Goal: Task Accomplishment & Management: Use online tool/utility

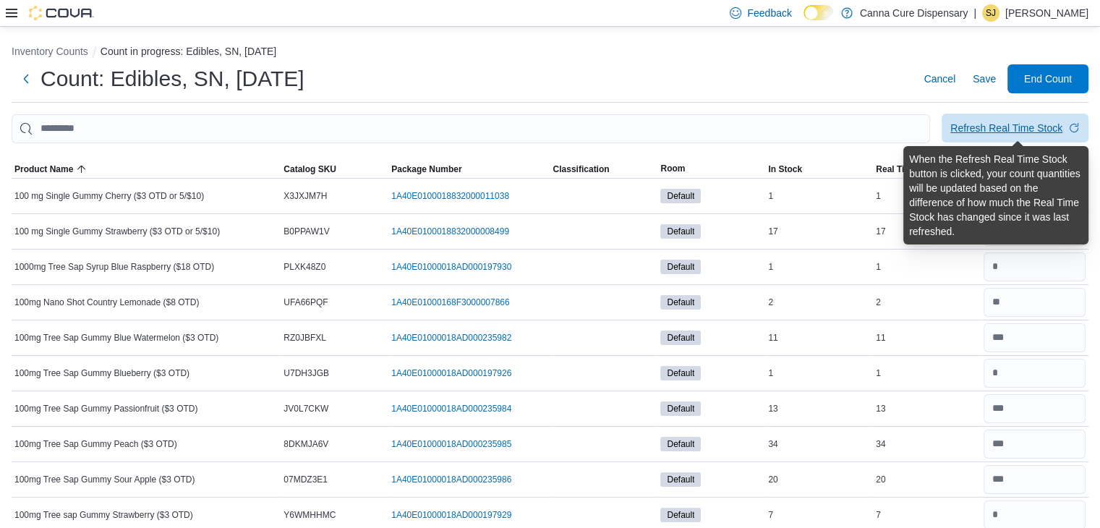
click at [1036, 127] on div "Refresh Real Time Stock" at bounding box center [1007, 128] width 112 height 14
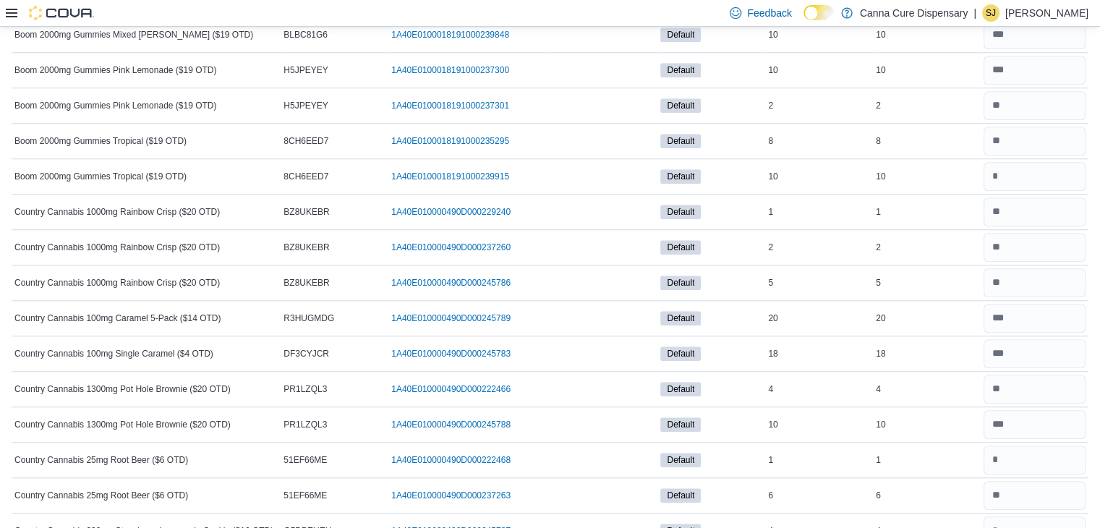
scroll to position [1261, 0]
click at [1043, 179] on input "number" at bounding box center [1035, 175] width 102 height 29
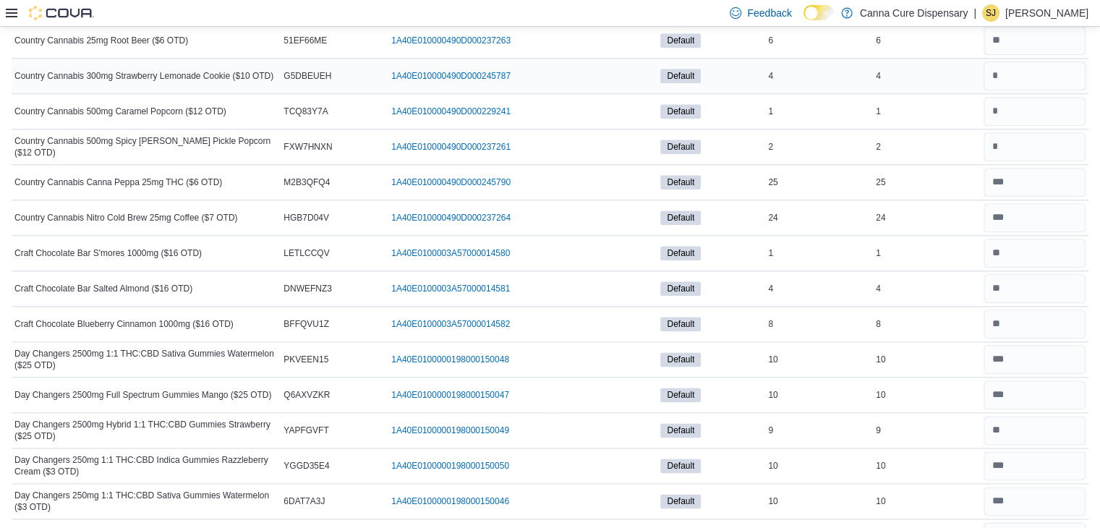
scroll to position [1713, 0]
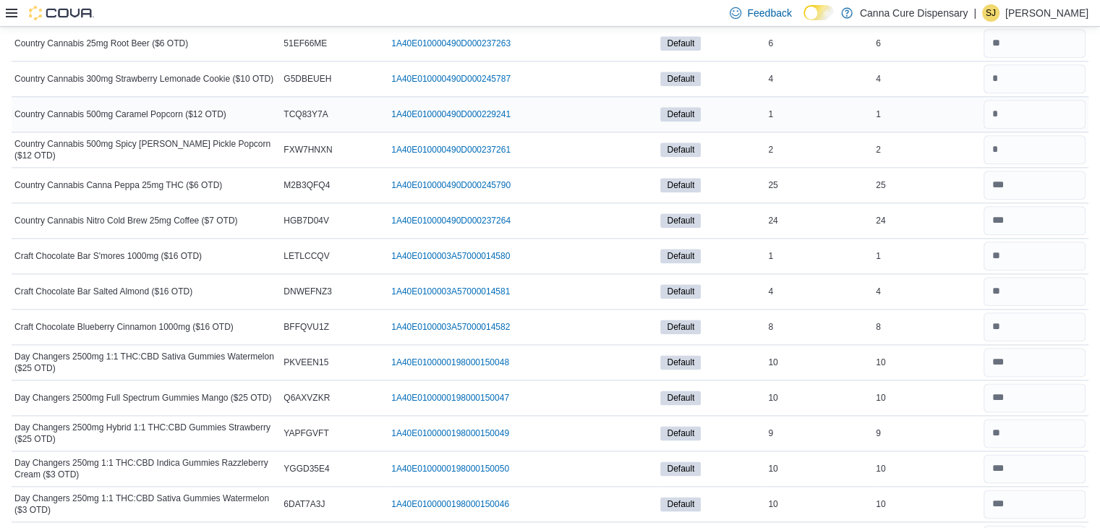
type input "**"
click at [1043, 100] on input "number" at bounding box center [1035, 114] width 102 height 29
type input "*"
click at [1049, 64] on input "number" at bounding box center [1035, 78] width 102 height 29
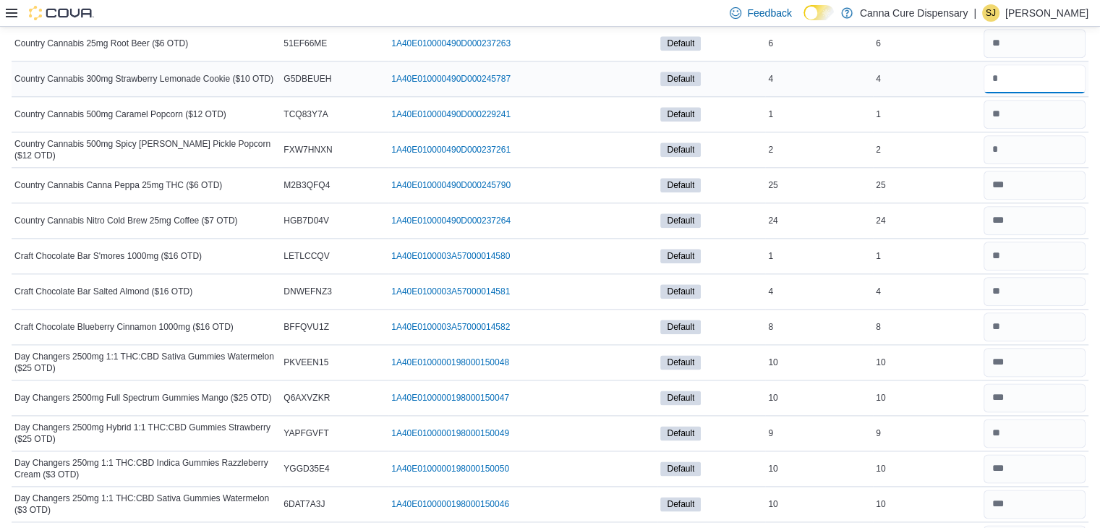
type input "*"
click at [1062, 145] on input "number" at bounding box center [1035, 149] width 102 height 29
type input "*"
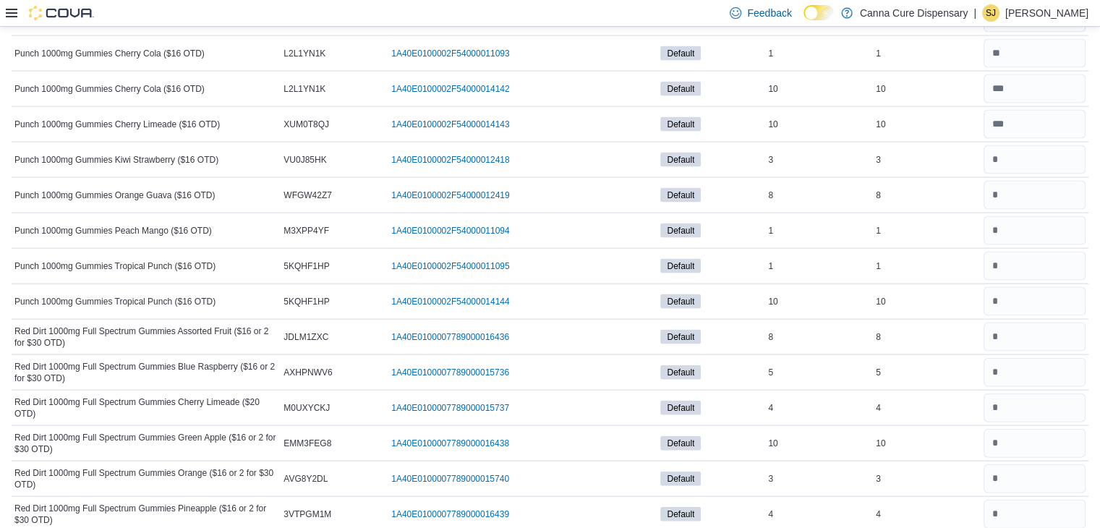
scroll to position [3089, 0]
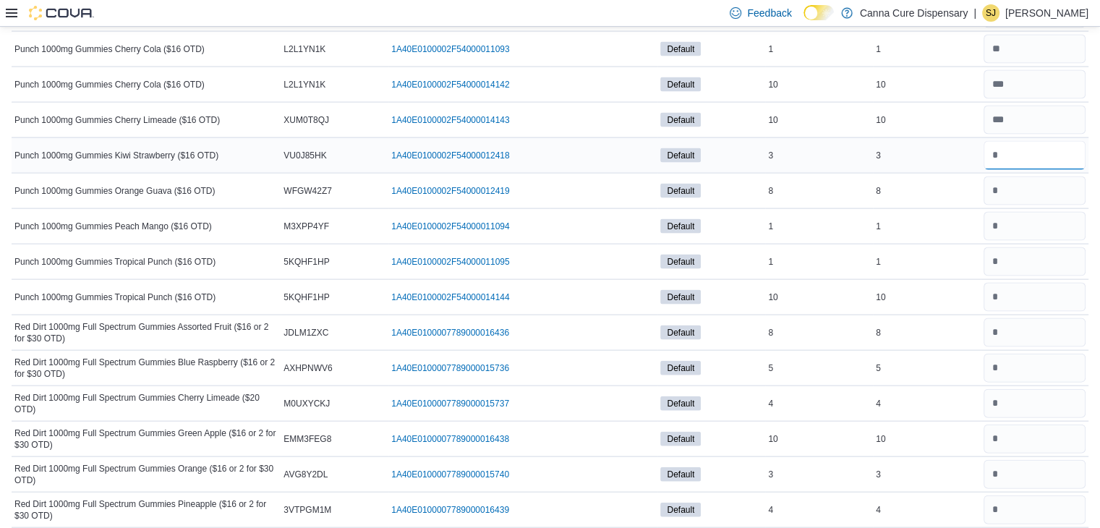
click at [1054, 149] on input "number" at bounding box center [1035, 155] width 102 height 29
type input "*"
click at [1022, 179] on input "number" at bounding box center [1035, 191] width 102 height 29
type input "*"
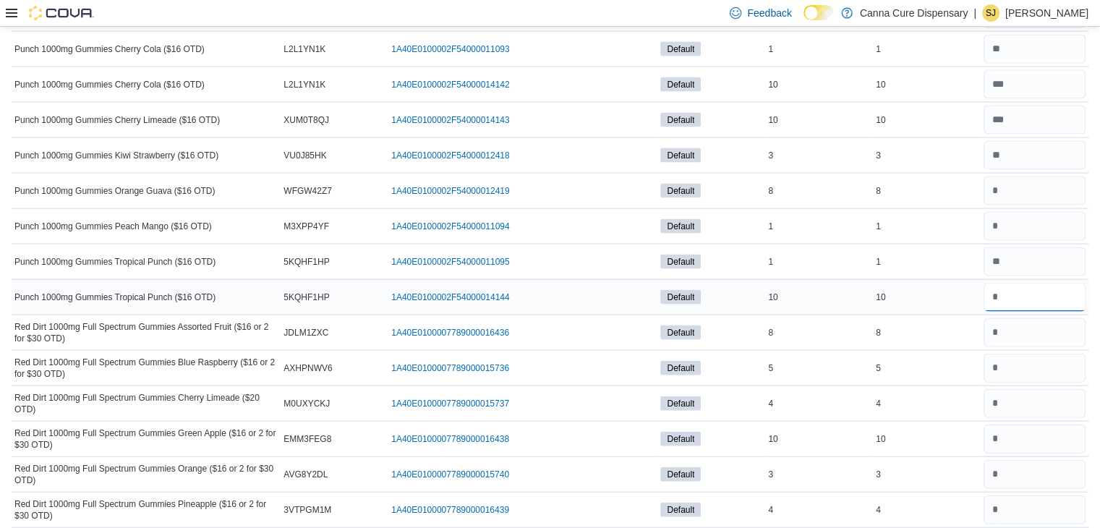
click at [1007, 289] on input "number" at bounding box center [1035, 297] width 102 height 29
type input "**"
click at [1021, 322] on input "number" at bounding box center [1035, 332] width 102 height 29
type input "*"
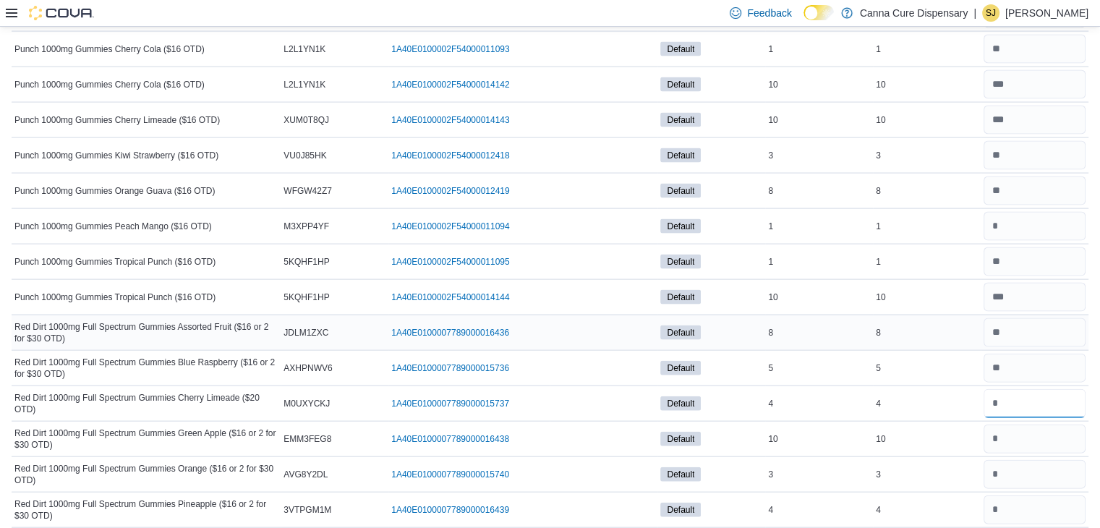
type input "*"
type input "**"
type input "*"
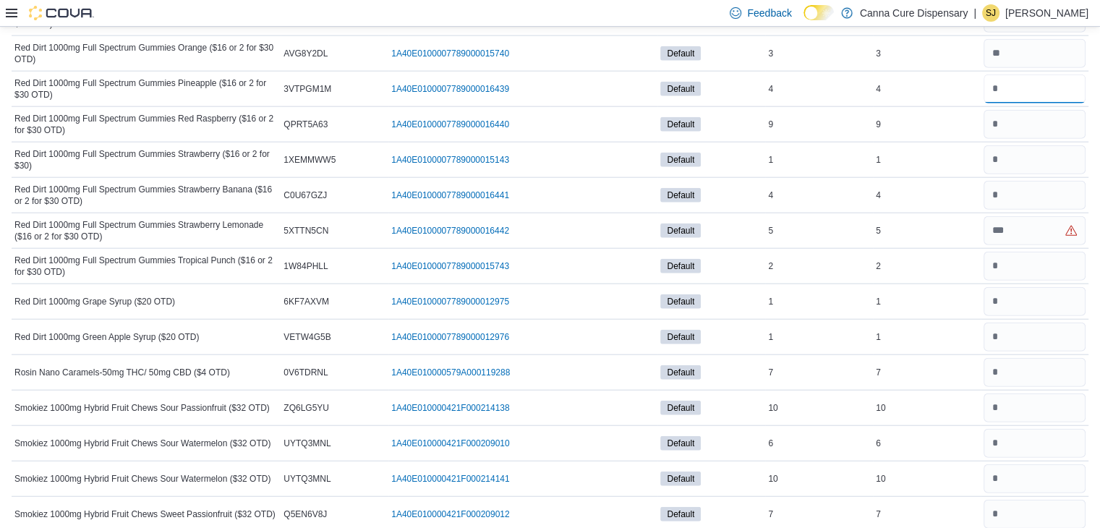
scroll to position [3516, 0]
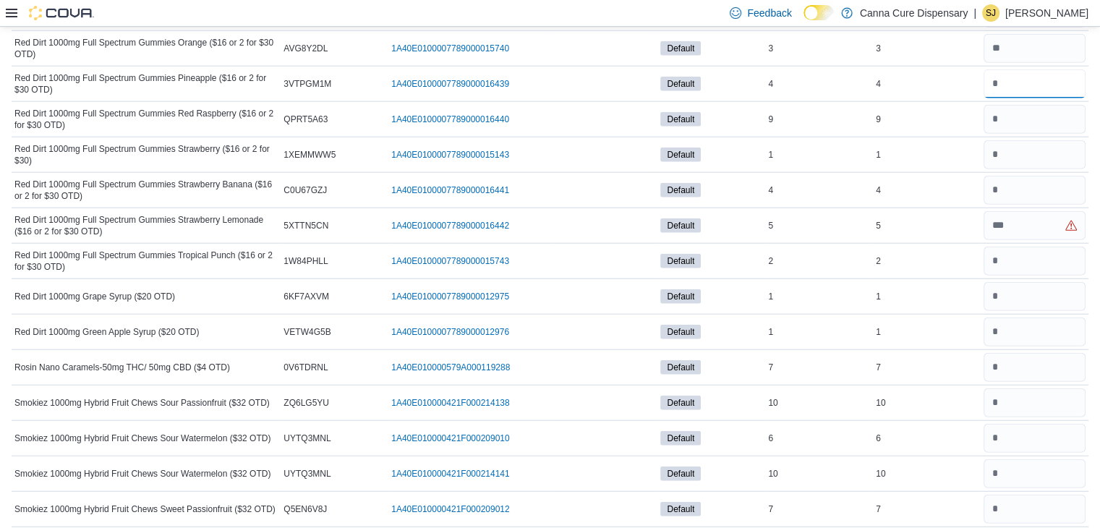
type input "*"
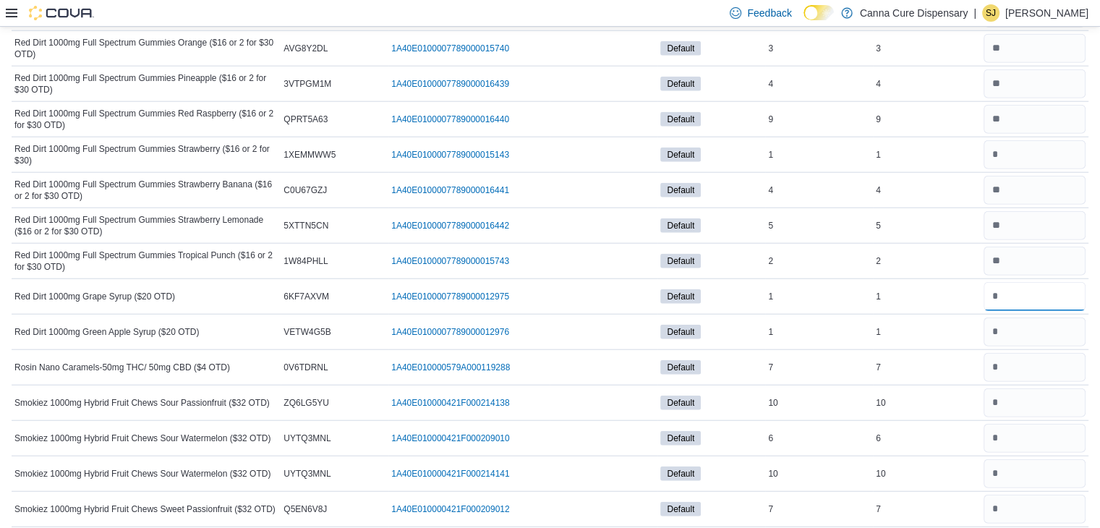
type input "*"
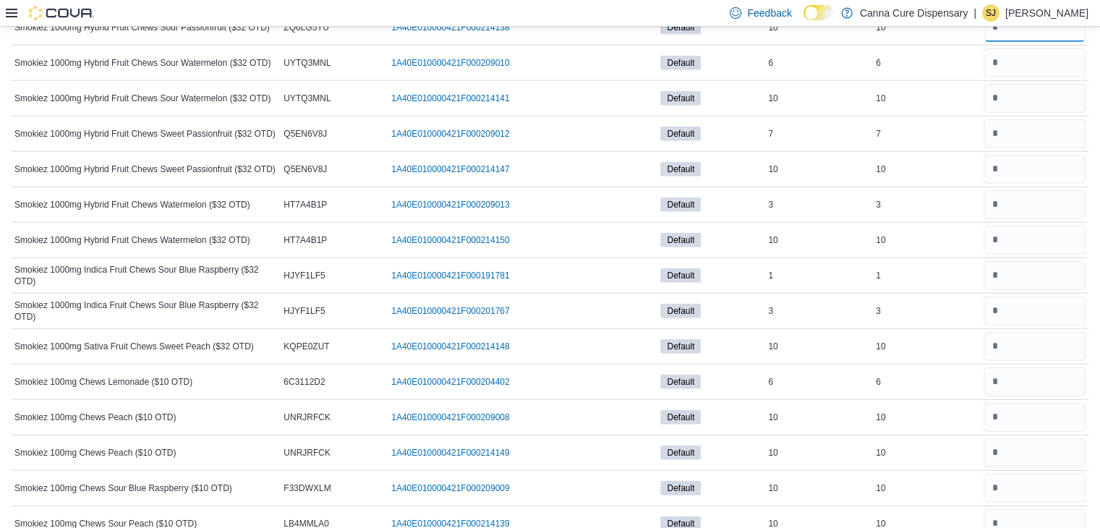
scroll to position [3845, 0]
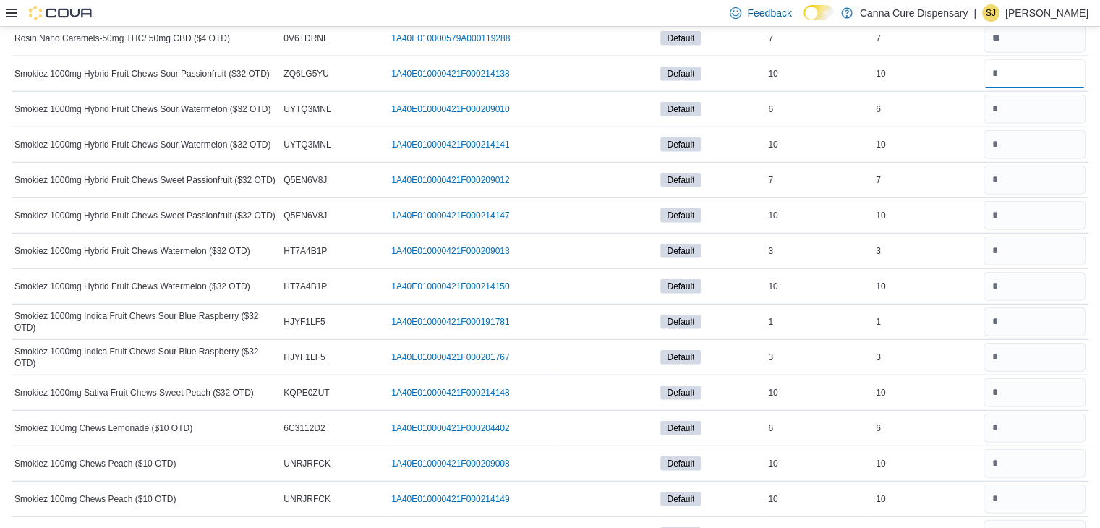
type input "**"
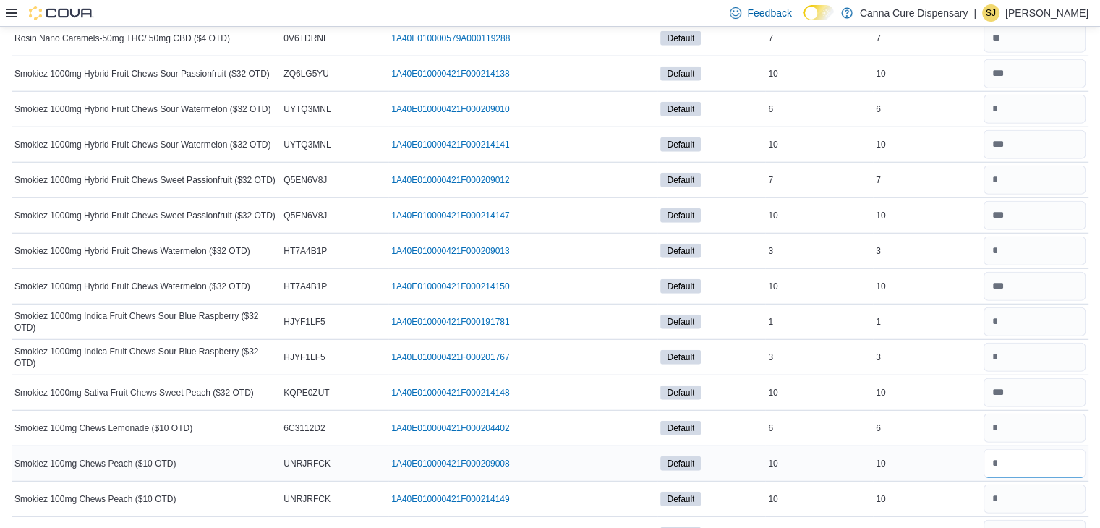
click at [1022, 449] on input "number" at bounding box center [1035, 463] width 102 height 29
type input "**"
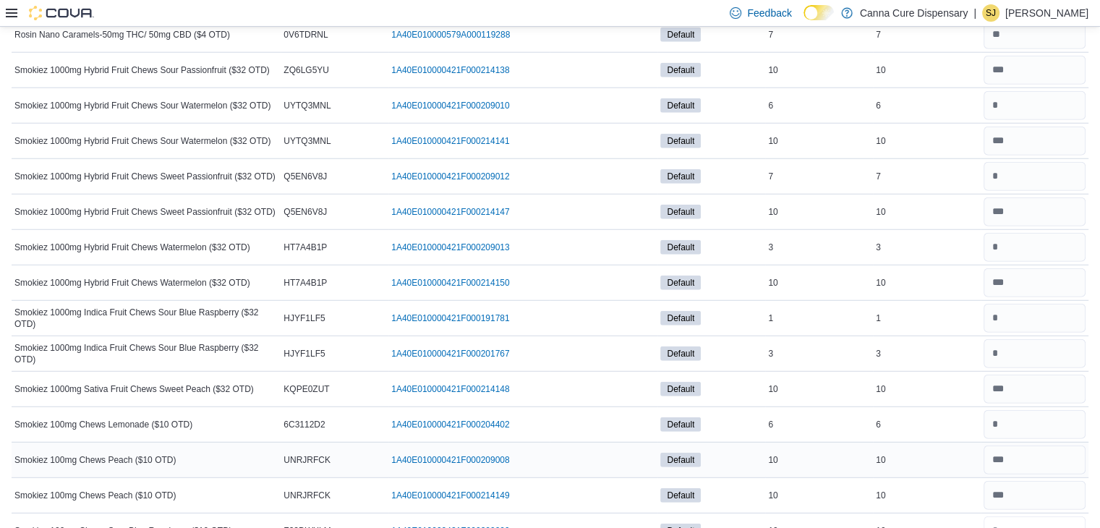
type input "**"
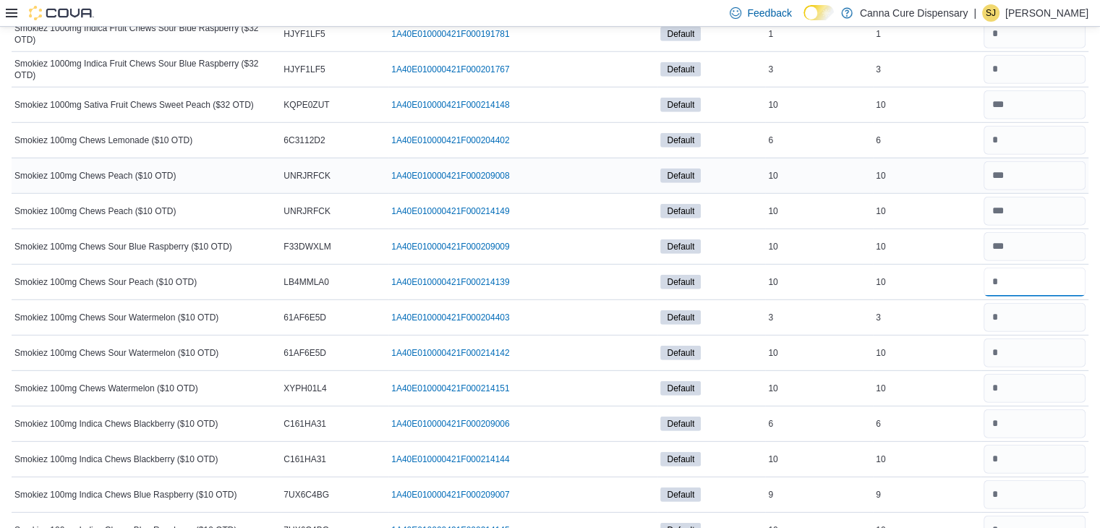
type input "**"
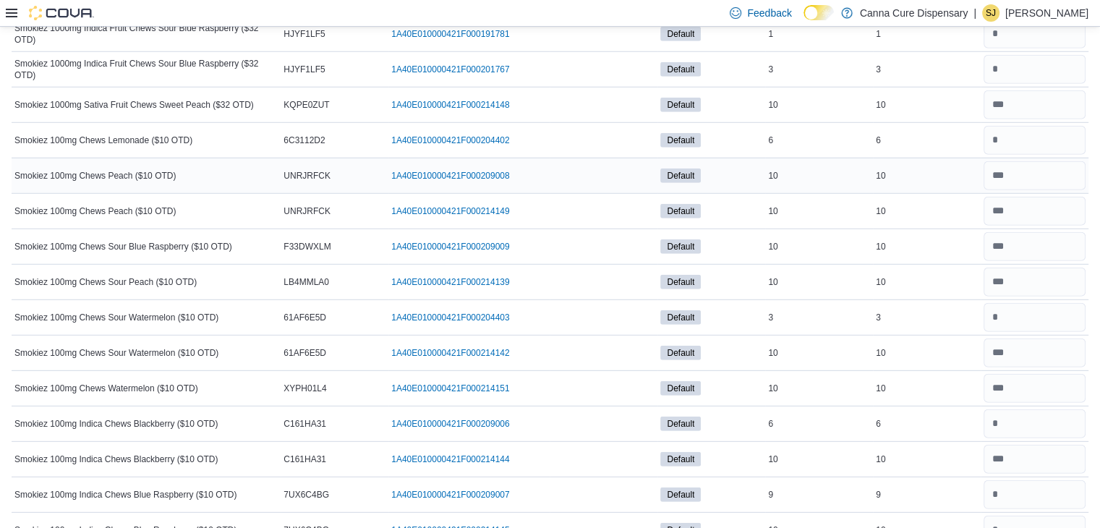
scroll to position [4416, 0]
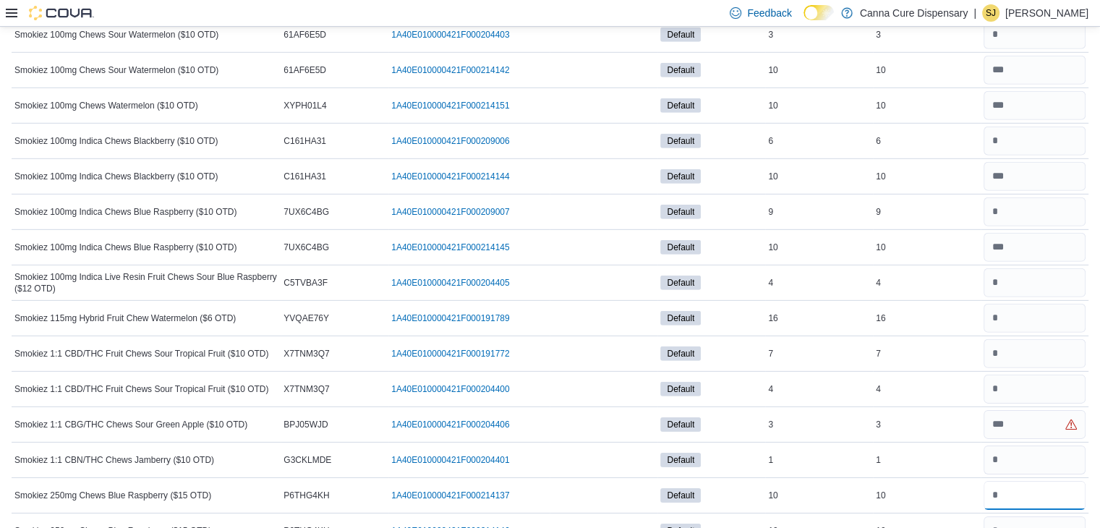
type input "**"
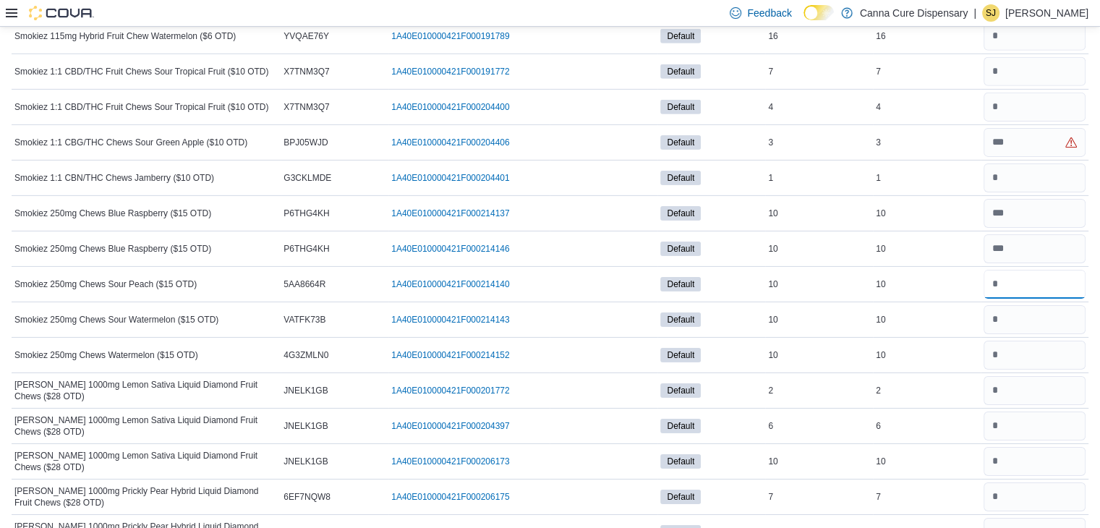
type input "**"
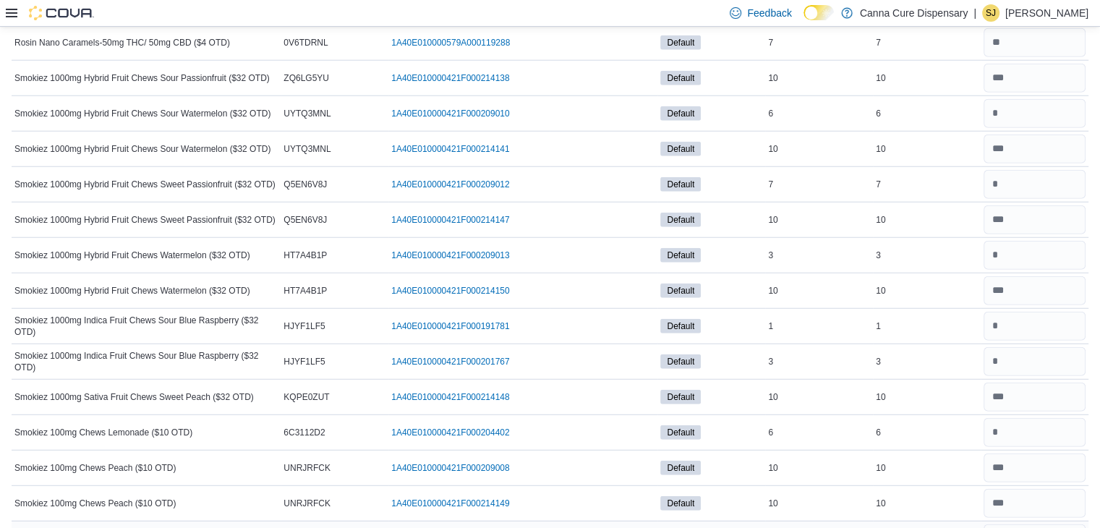
scroll to position [3842, 0]
type input "**"
click at [1045, 103] on input "number" at bounding box center [1035, 112] width 102 height 29
type input "*"
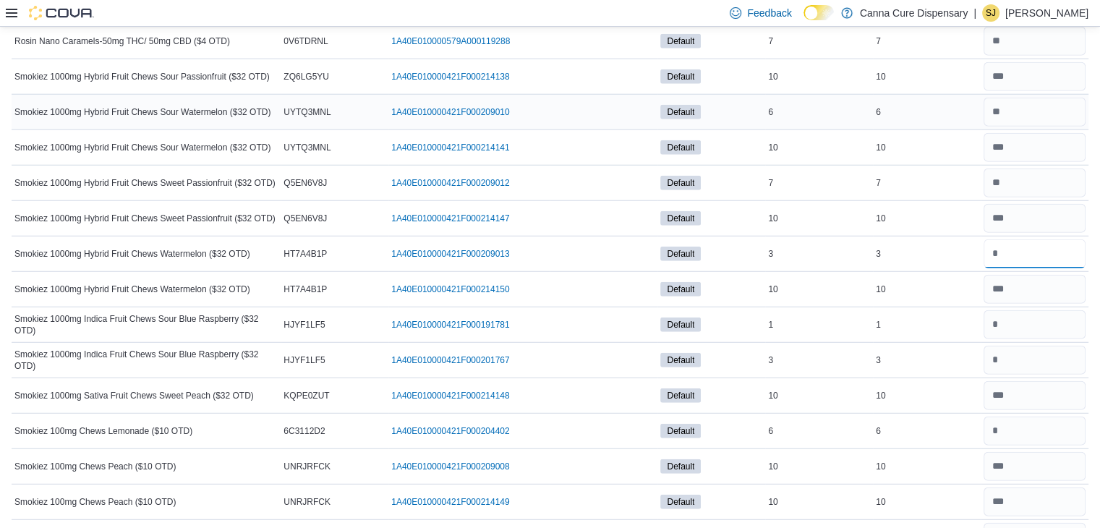
type input "*"
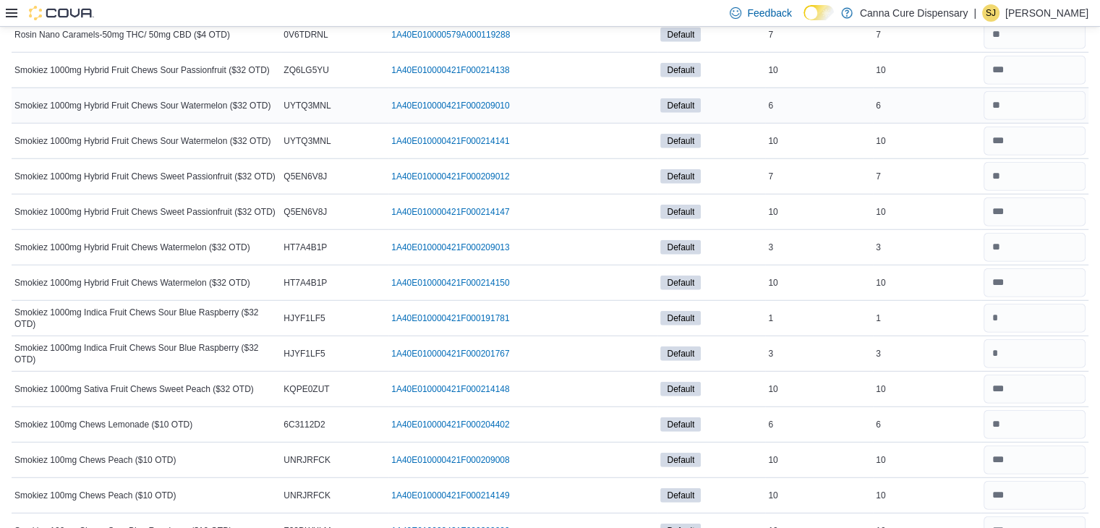
scroll to position [4133, 0]
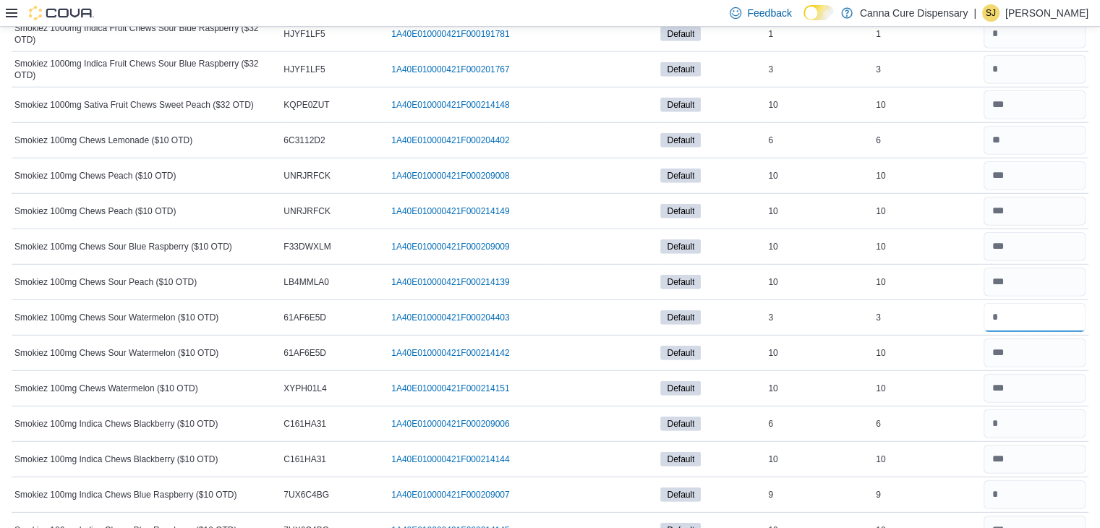
type input "*"
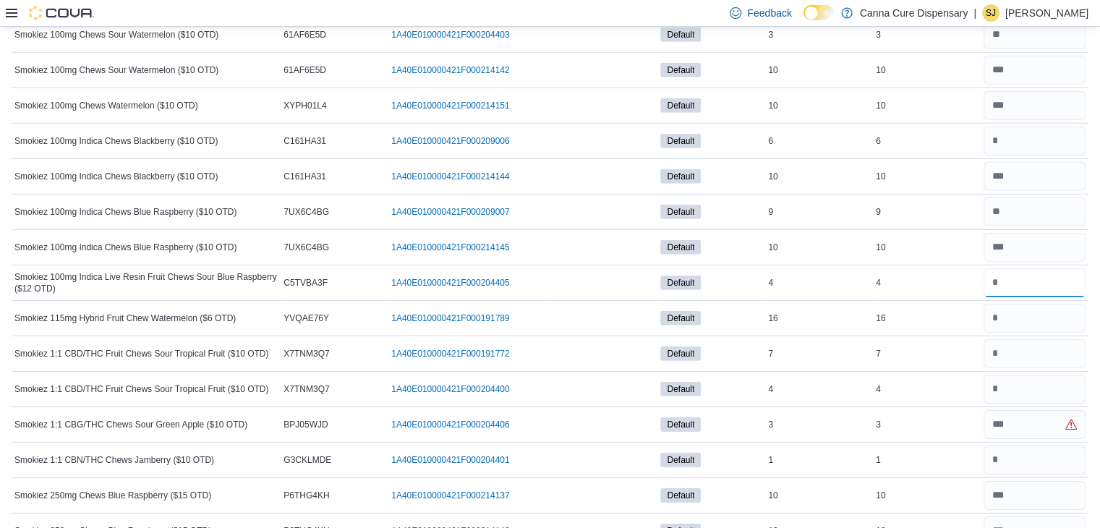
type input "*"
type input "**"
type input "*"
click at [1038, 410] on input "number" at bounding box center [1035, 424] width 102 height 29
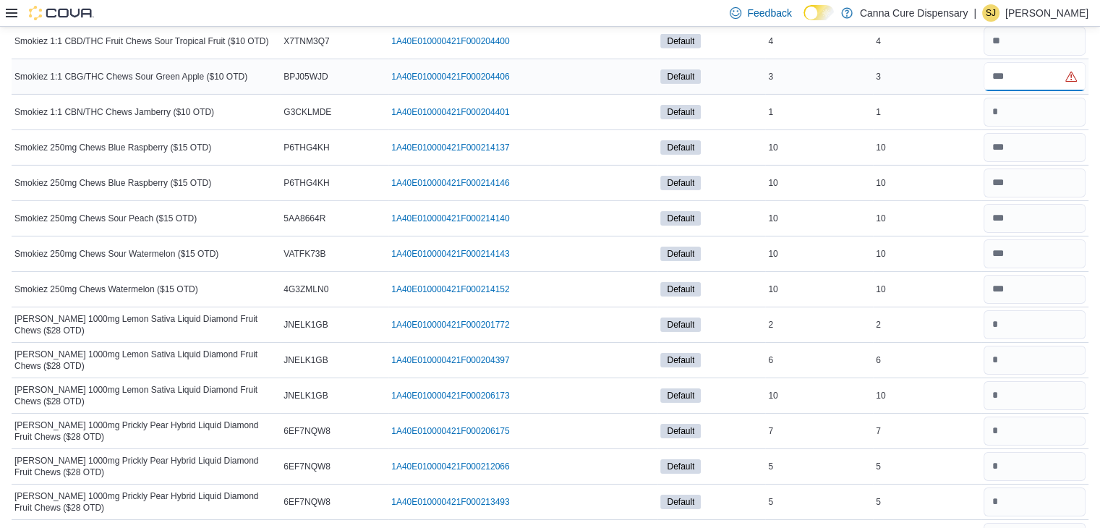
scroll to position [4765, 0]
click at [1022, 61] on input "number" at bounding box center [1035, 75] width 102 height 29
type input "*"
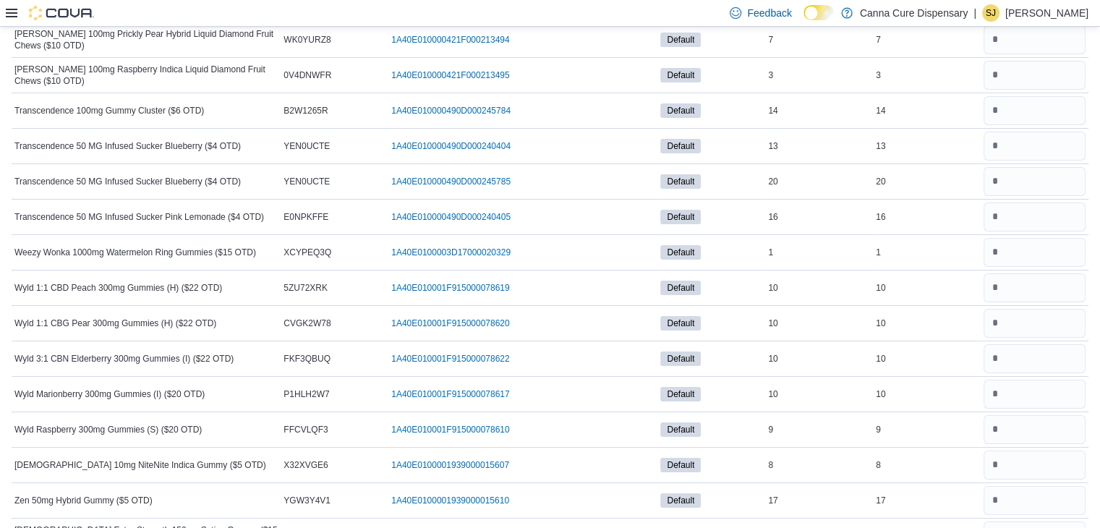
scroll to position [5346, 0]
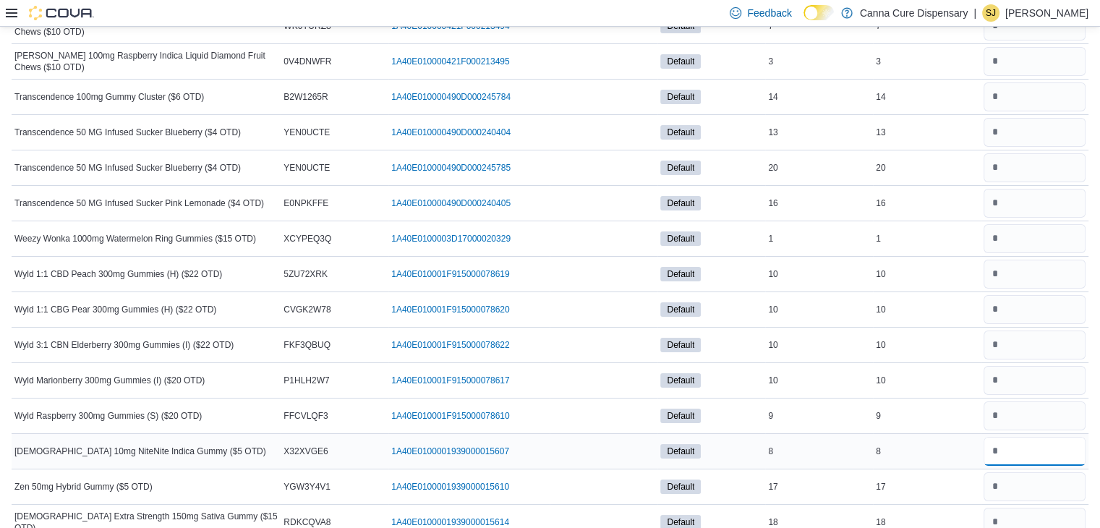
click at [1034, 437] on input "number" at bounding box center [1035, 451] width 102 height 29
type input "*"
click at [1064, 224] on input "number" at bounding box center [1035, 238] width 102 height 29
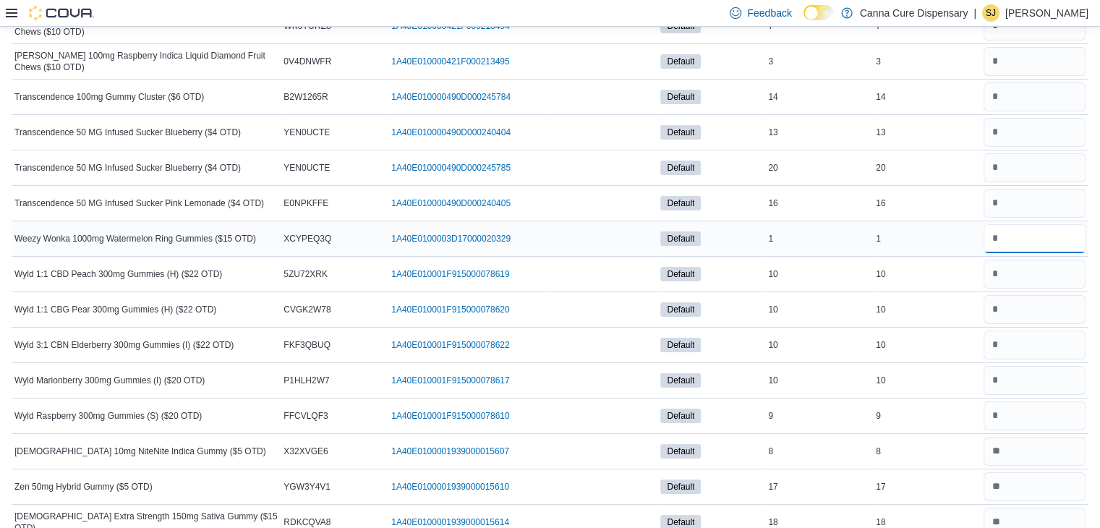
type input "*"
type input "**"
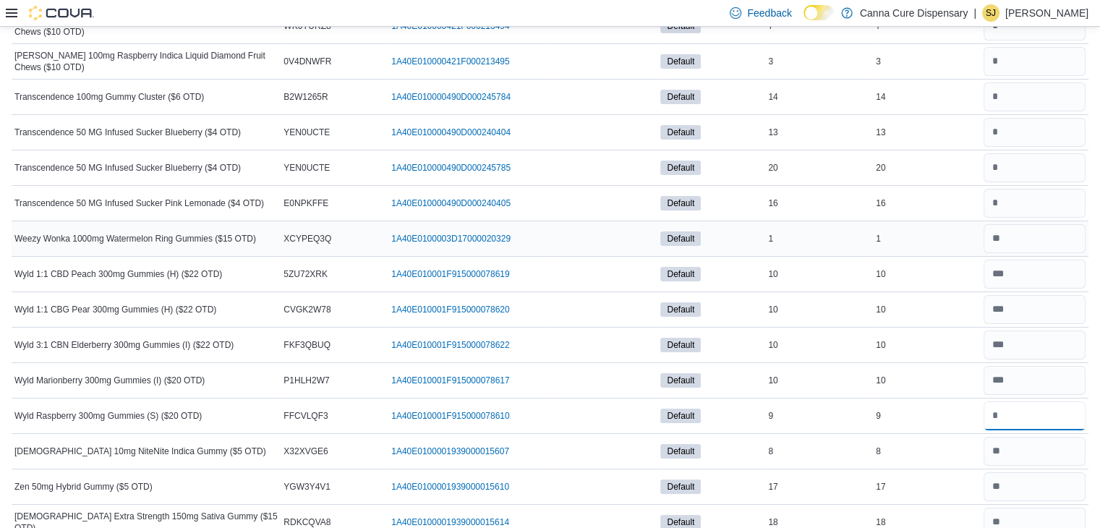
type input "*"
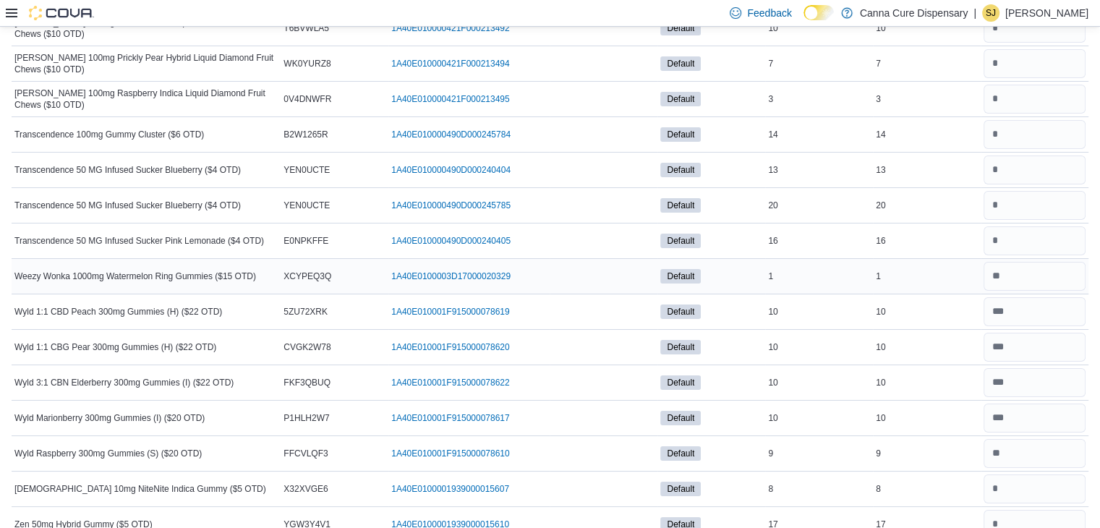
scroll to position [5306, 0]
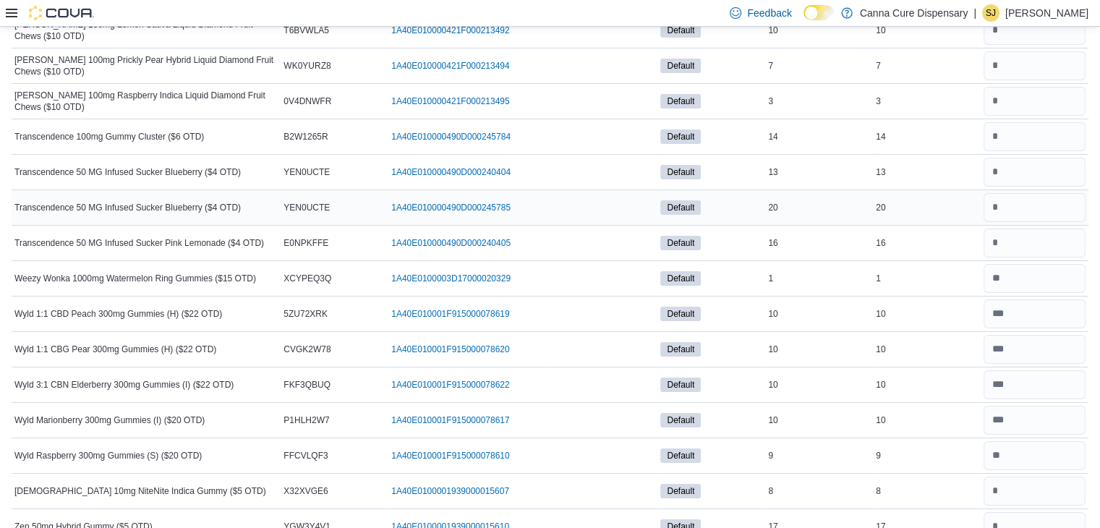
type input "*"
click at [1065, 193] on input "number" at bounding box center [1035, 207] width 102 height 29
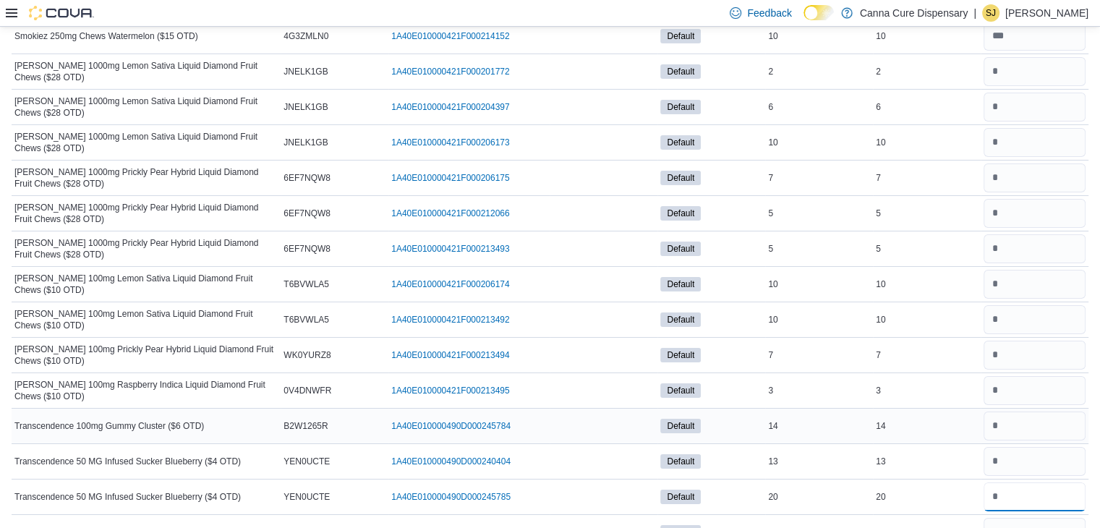
scroll to position [5018, 0]
type input "**"
click at [1086, 56] on input "number" at bounding box center [1035, 70] width 102 height 29
type input "*"
click at [1058, 268] on input "number" at bounding box center [1035, 282] width 102 height 29
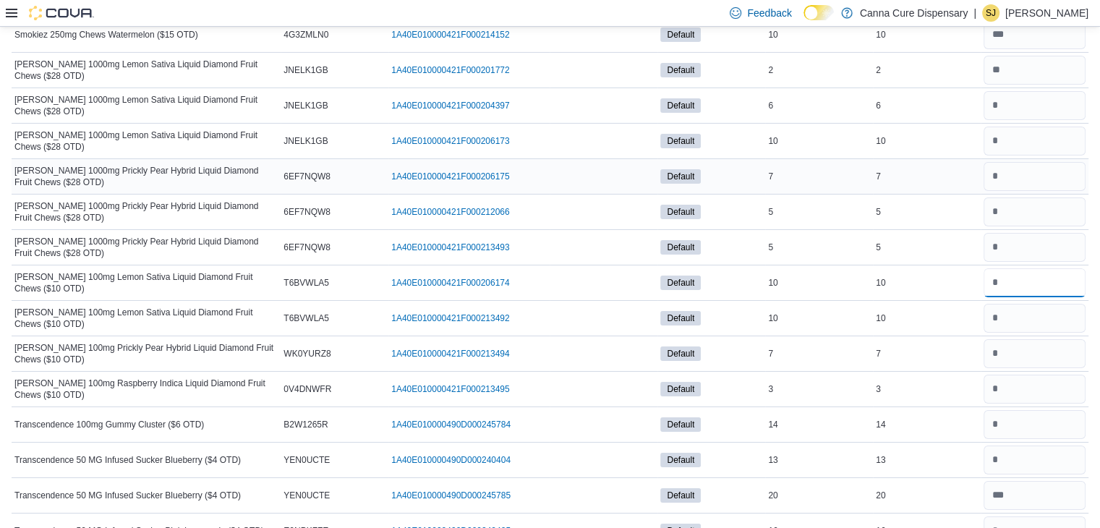
type input "*"
click at [1065, 162] on input "number" at bounding box center [1035, 176] width 102 height 29
type input "*"
click at [1043, 304] on input "number" at bounding box center [1035, 318] width 102 height 29
type input "*"
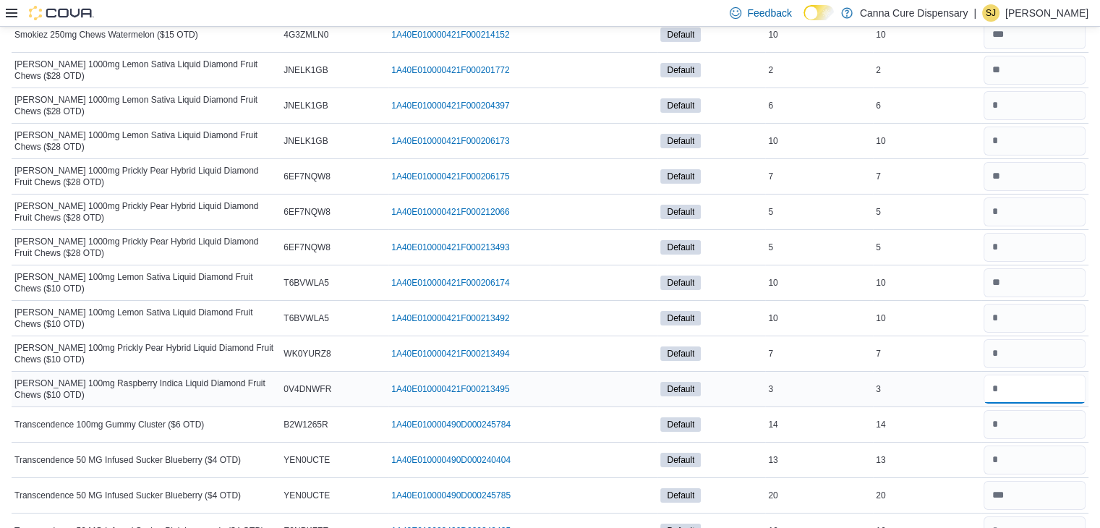
click at [1038, 377] on input "number" at bounding box center [1035, 389] width 102 height 29
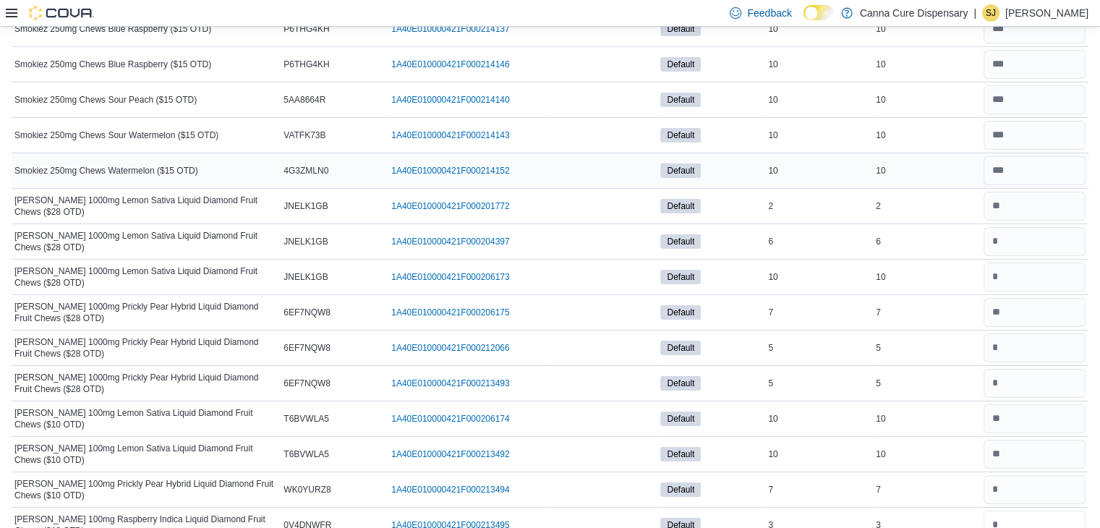
scroll to position [4885, 0]
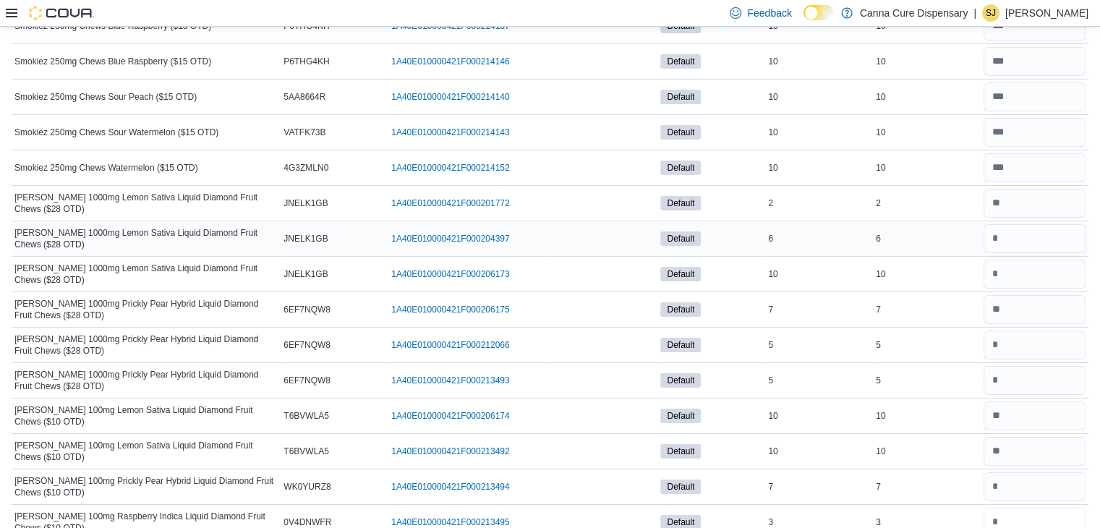
type input "*"
click at [1032, 224] on input "number" at bounding box center [1035, 238] width 102 height 29
type input "*"
type input "**"
type input "*"
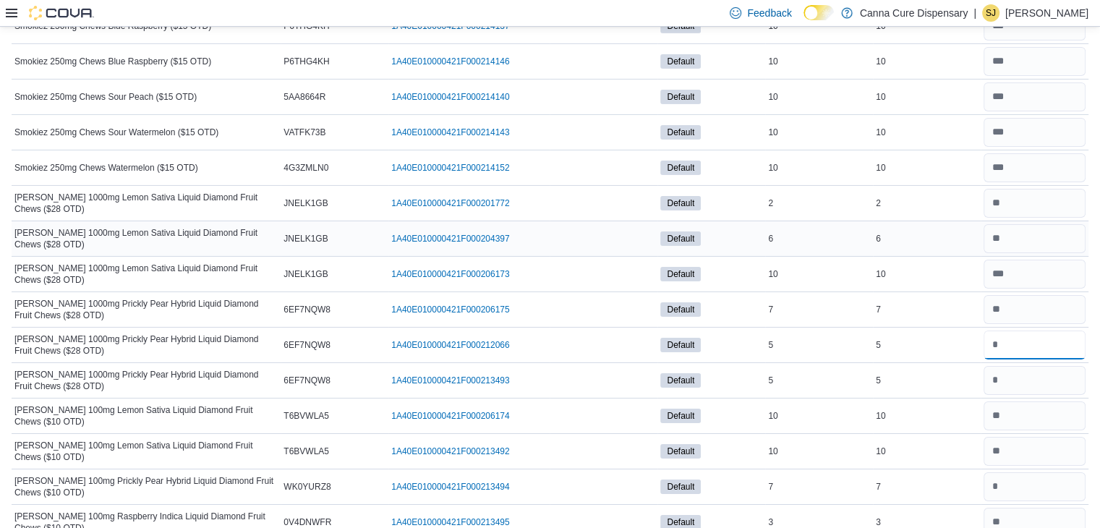
type input "*"
type input "**"
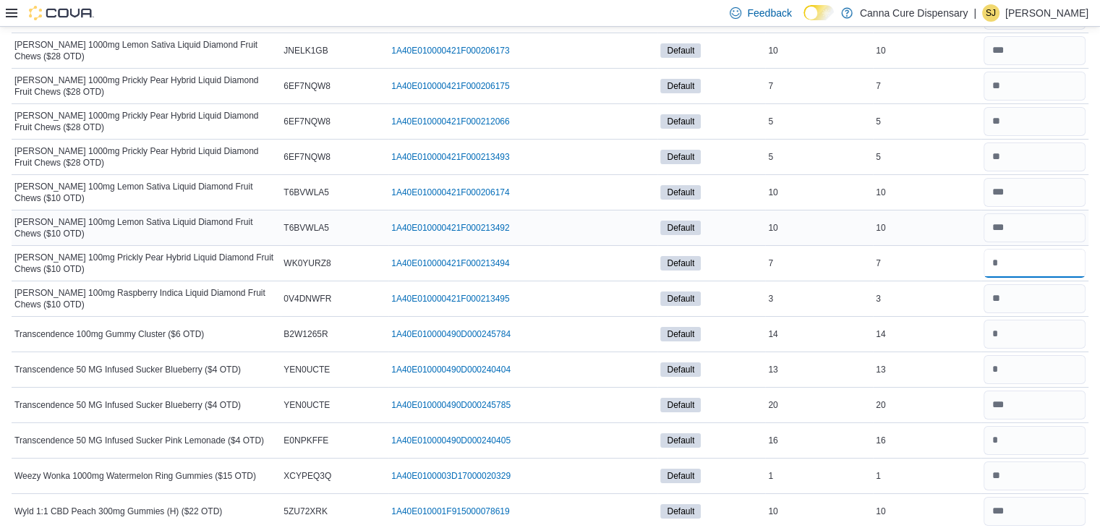
scroll to position [5117, 0]
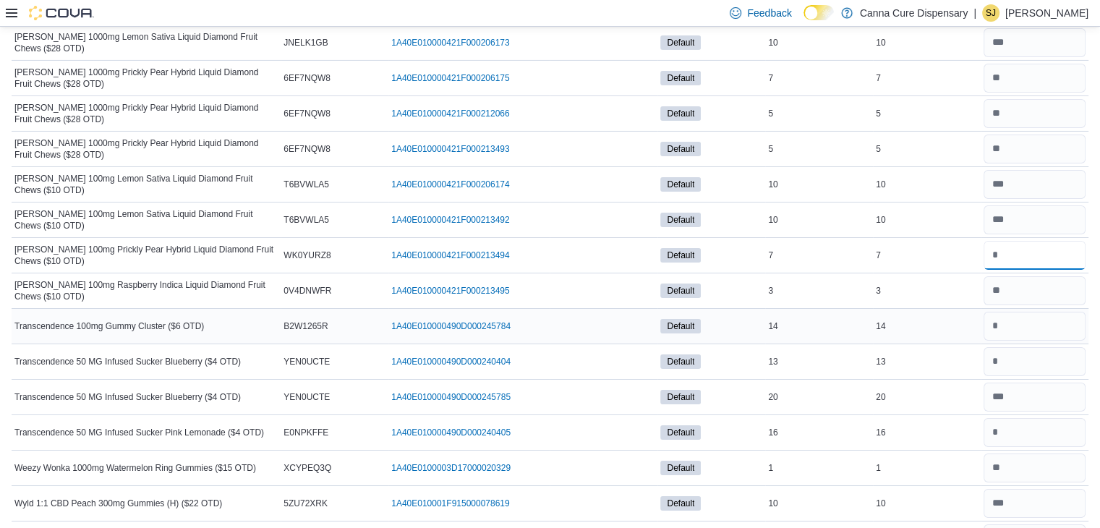
type input "*"
type input "**"
click at [1056, 312] on input "number" at bounding box center [1035, 326] width 102 height 29
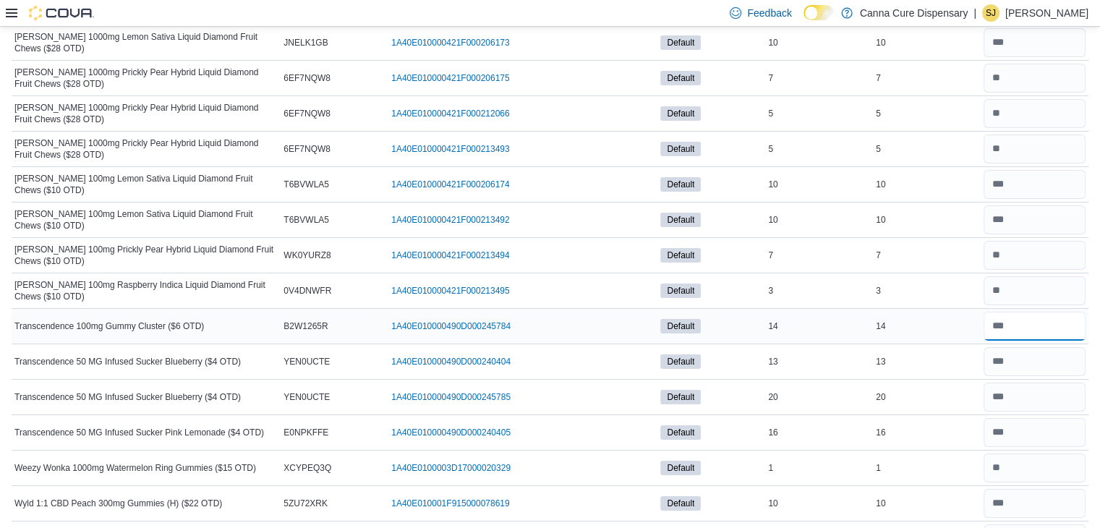
type input "**"
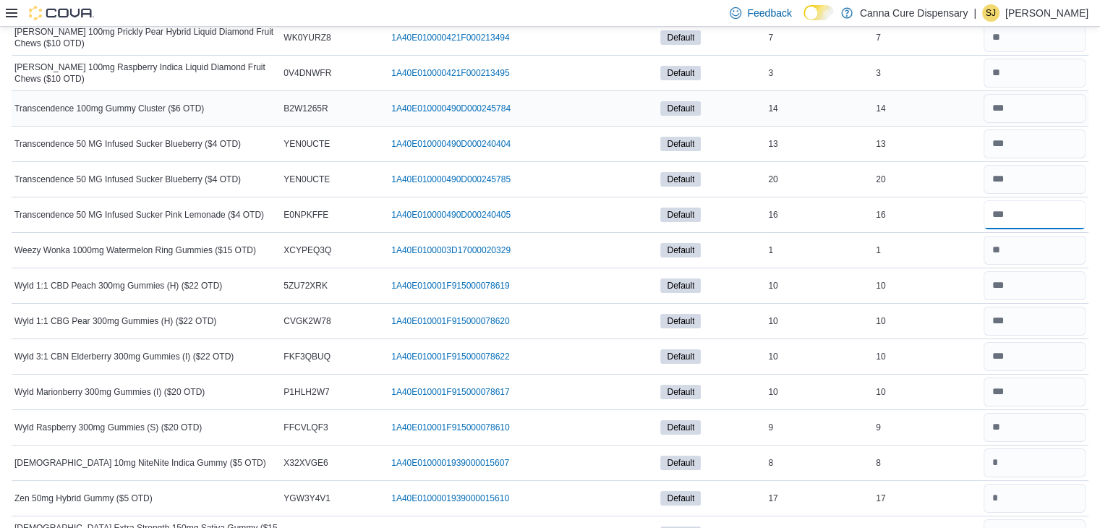
scroll to position [5346, 0]
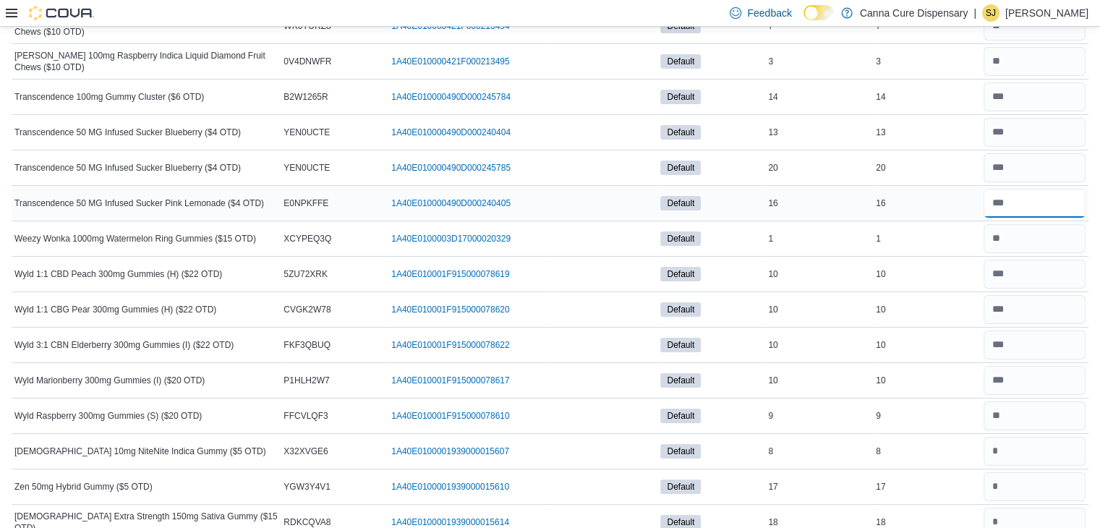
type input "**"
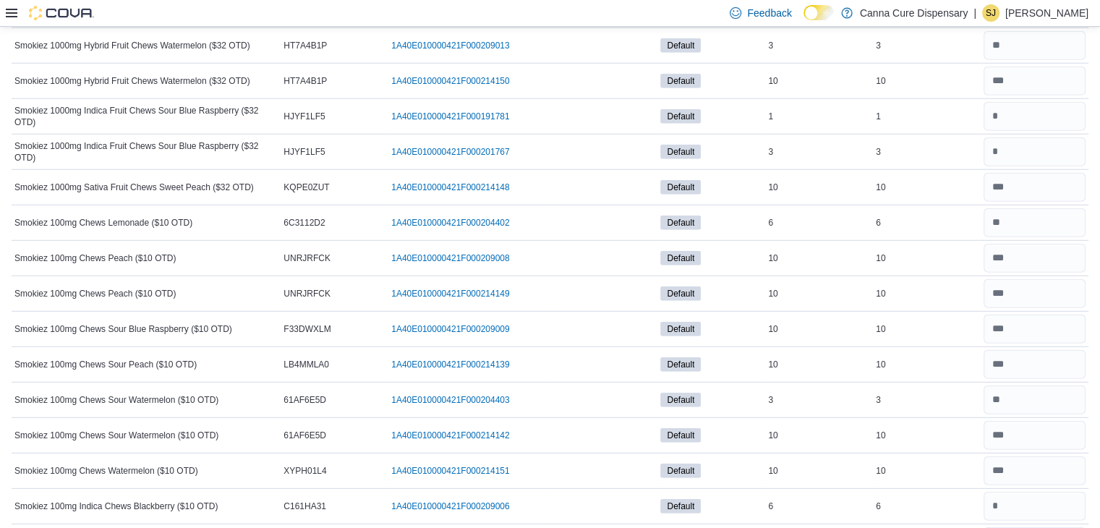
scroll to position [4050, 0]
click at [1084, 493] on input "number" at bounding box center [1035, 507] width 102 height 29
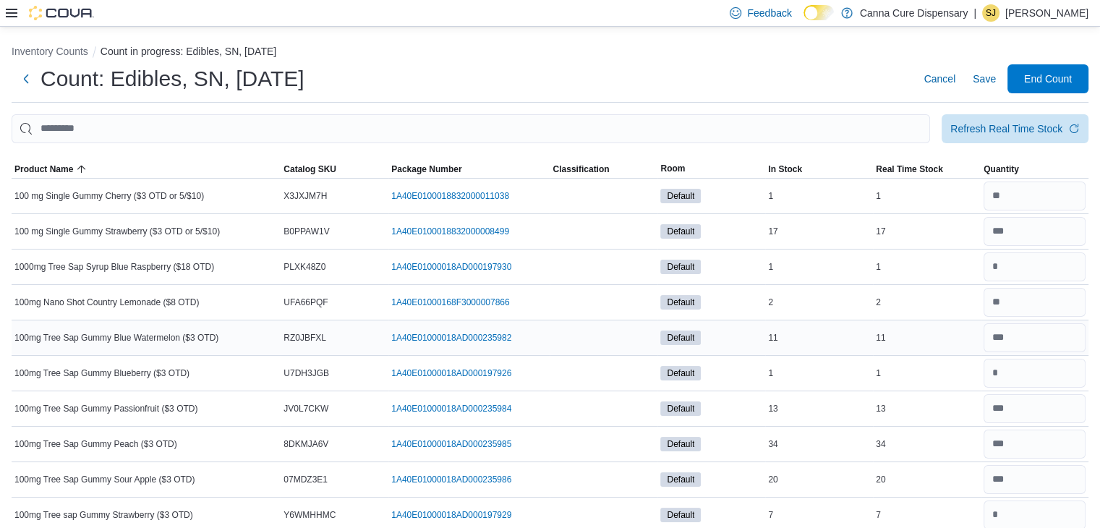
scroll to position [0, 0]
click at [1022, 118] on span "Refresh Real Time Stock" at bounding box center [1016, 128] width 130 height 29
click at [991, 80] on span "Save" at bounding box center [984, 79] width 23 height 14
click at [1063, 119] on span "Refresh Real Time Stock" at bounding box center [1016, 128] width 130 height 29
click at [996, 77] on span "Save" at bounding box center [984, 79] width 23 height 14
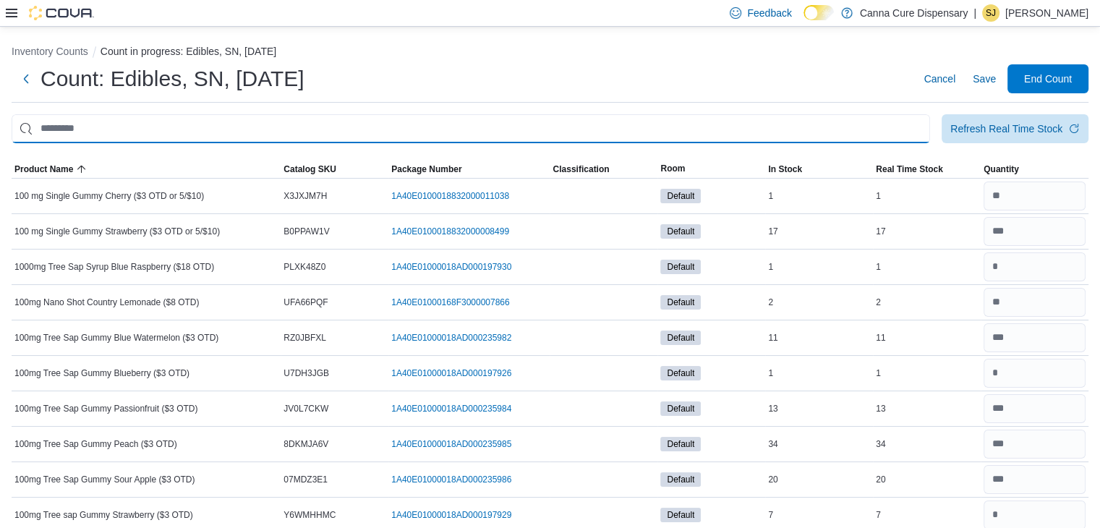
click at [819, 127] on input "This is a search bar. After typing your query, hit enter to filter the results …" at bounding box center [471, 128] width 919 height 29
type input "*******"
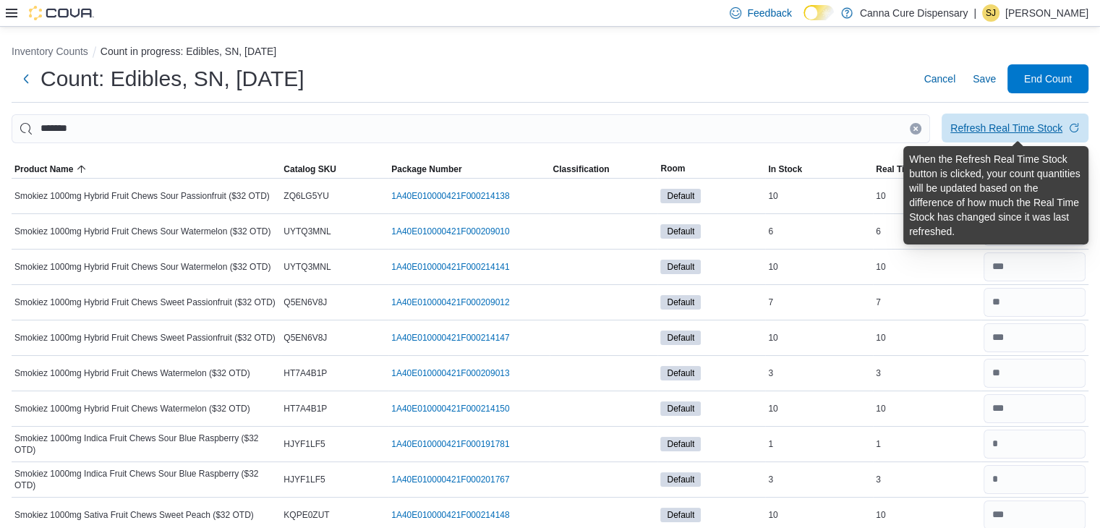
click at [1035, 130] on div "Refresh Real Time Stock" at bounding box center [1007, 128] width 112 height 14
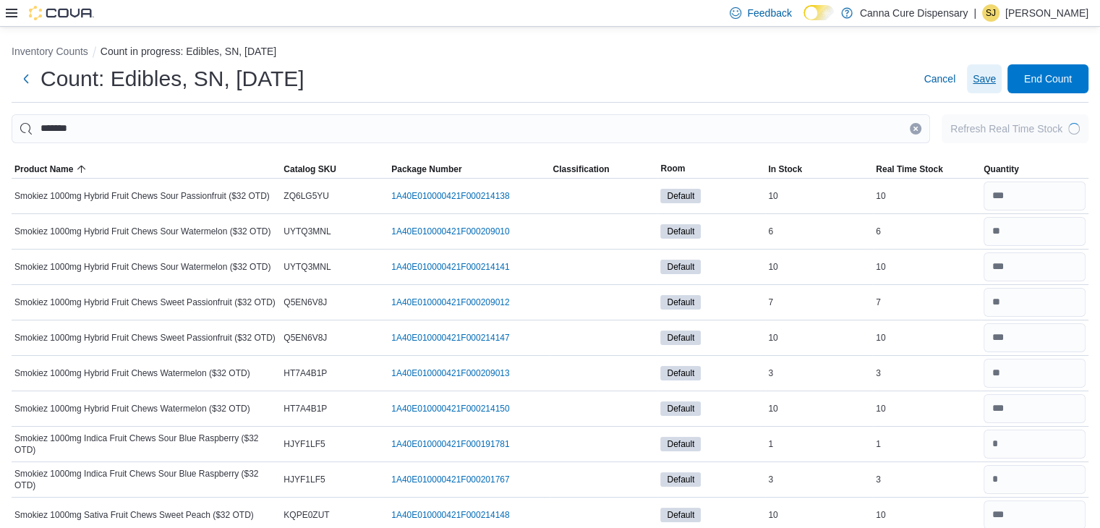
click at [991, 82] on span "Save" at bounding box center [984, 79] width 23 height 14
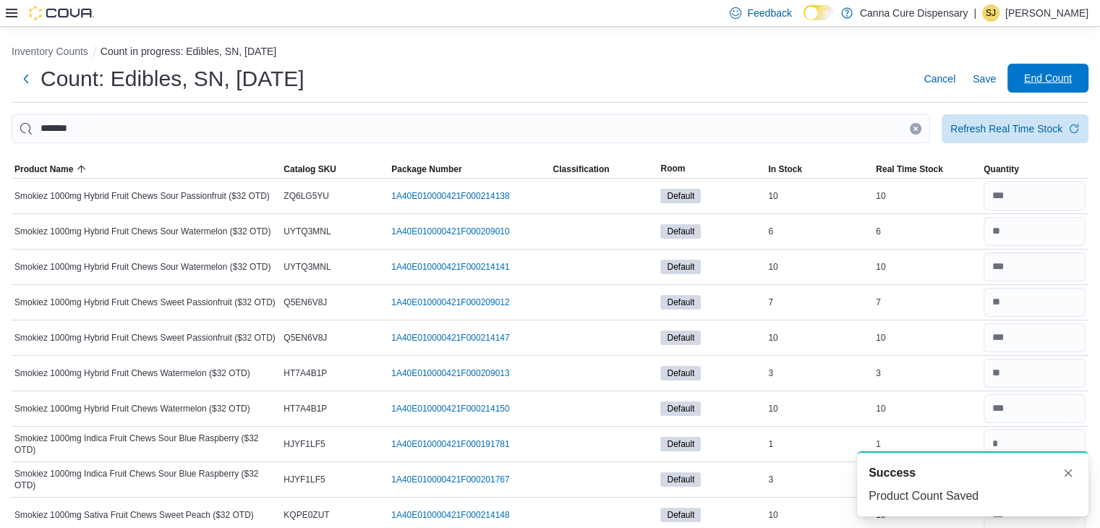
click at [1056, 82] on span "End Count" at bounding box center [1049, 78] width 48 height 14
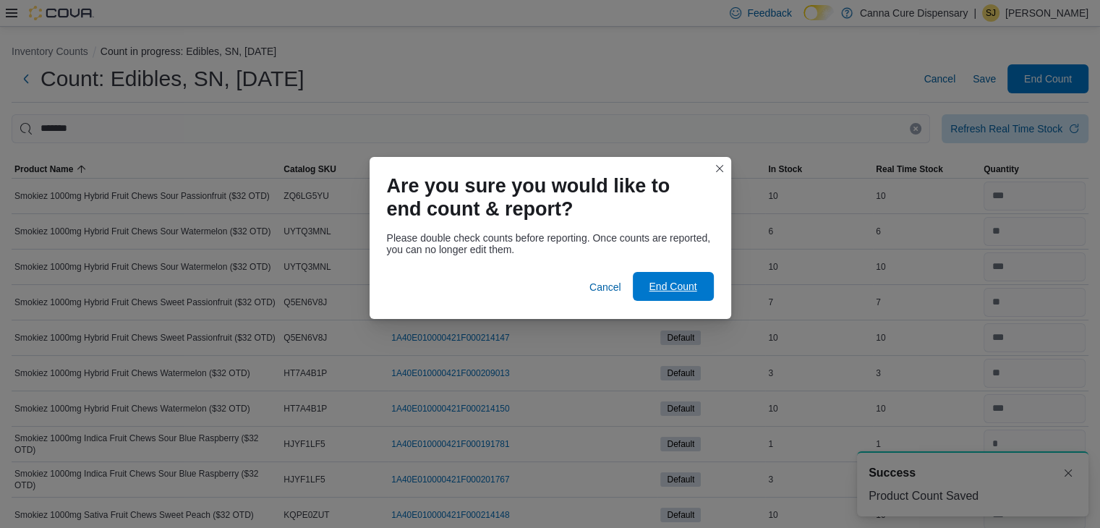
click at [699, 299] on span "End Count" at bounding box center [674, 286] width 64 height 29
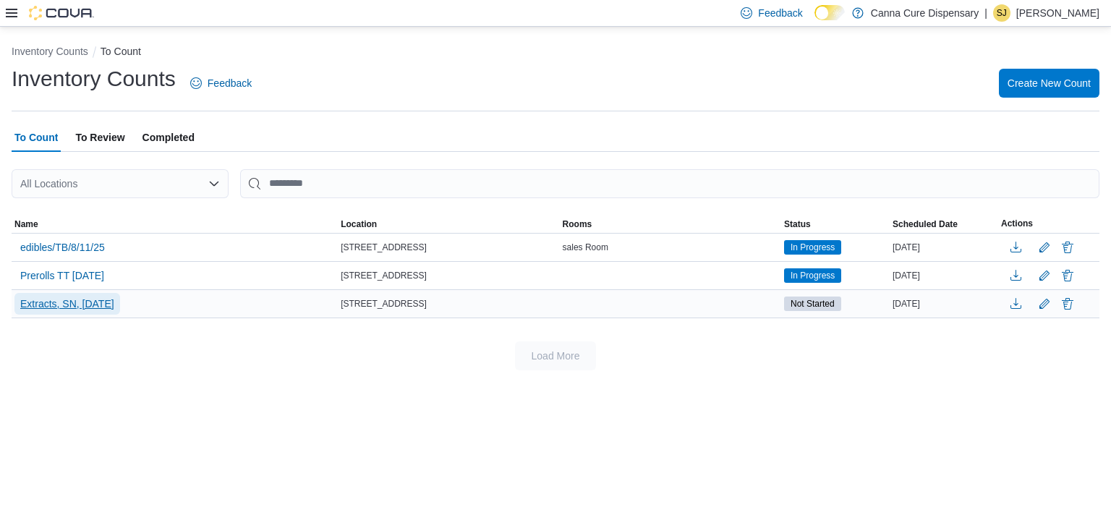
click at [104, 302] on span "Extracts, SN, [DATE]" at bounding box center [67, 304] width 94 height 14
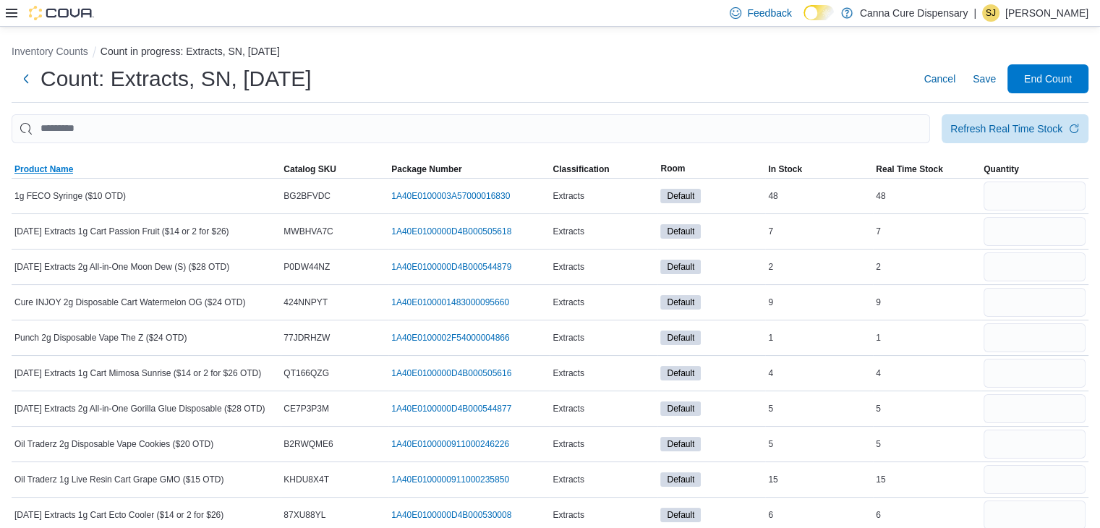
click at [61, 174] on span "Product Name" at bounding box center [43, 170] width 59 height 12
